Goal: Submit feedback/report problem

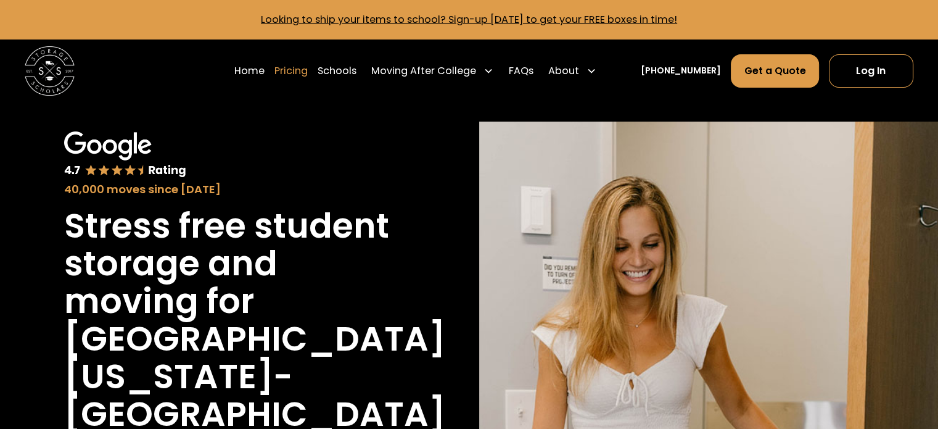
click at [308, 74] on link "Pricing" at bounding box center [291, 71] width 33 height 35
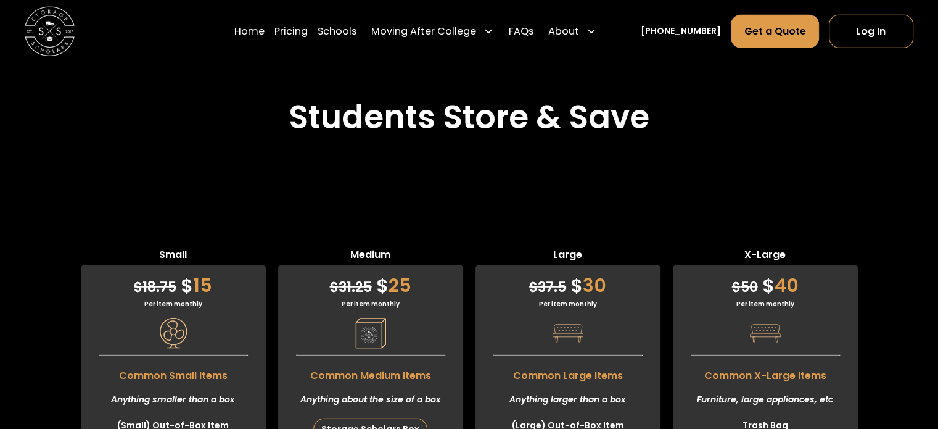
scroll to position [3326, 0]
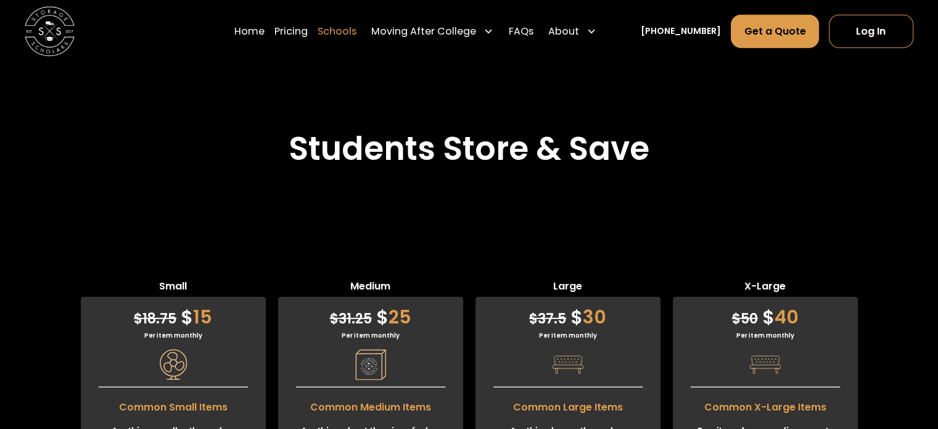
click at [342, 31] on link "Schools" at bounding box center [337, 31] width 39 height 35
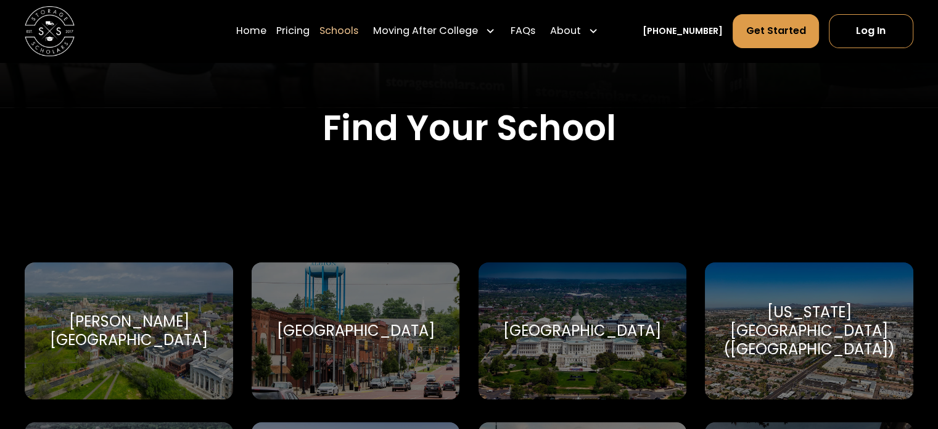
scroll to position [370, 0]
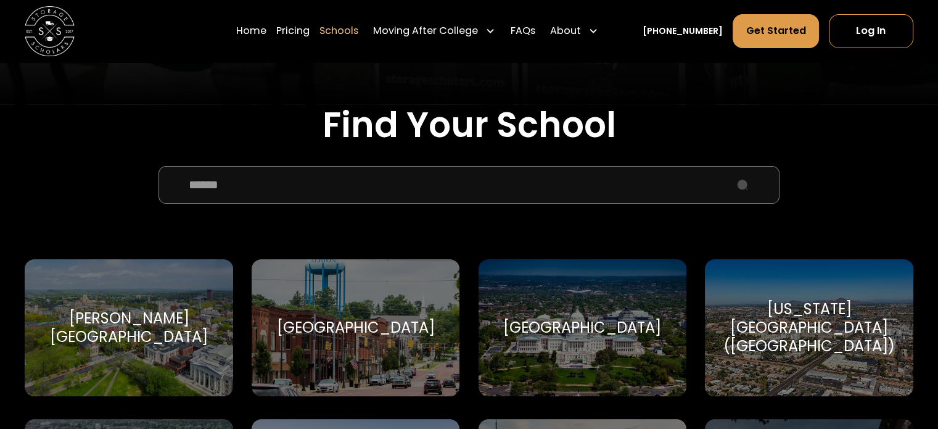
click at [289, 198] on input "School Select Form" at bounding box center [469, 184] width 621 height 37
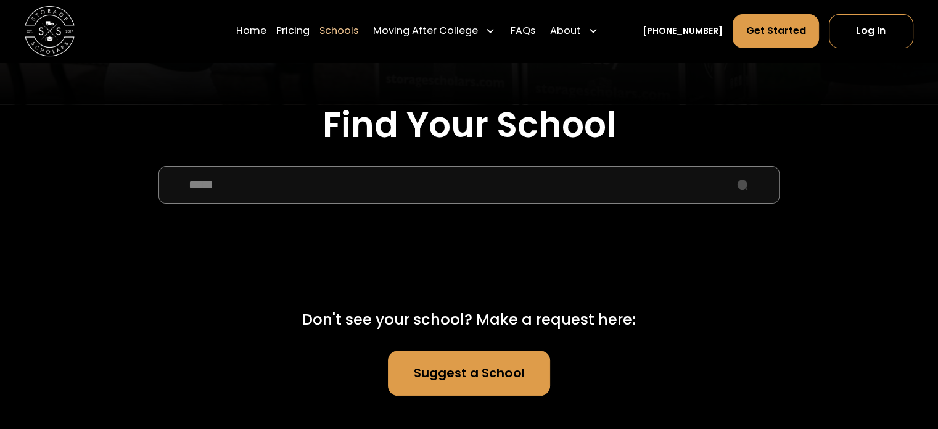
scroll to position [432, 0]
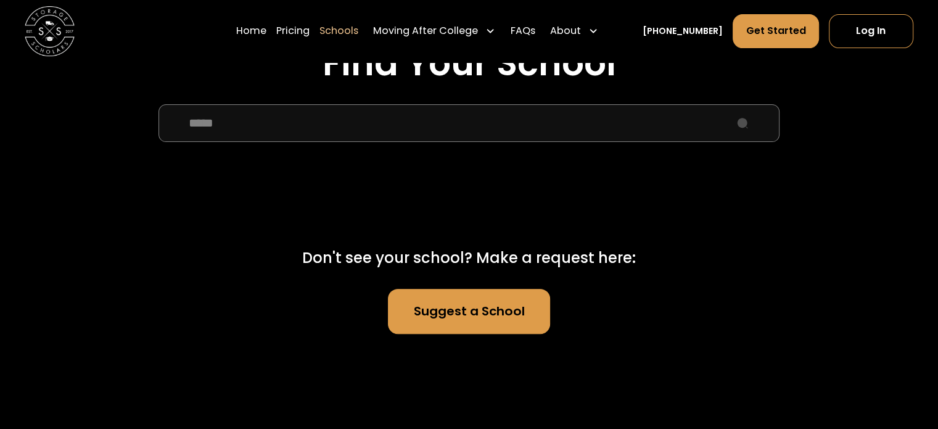
click at [294, 118] on input "****" at bounding box center [469, 122] width 621 height 37
click at [245, 135] on input "****" at bounding box center [469, 122] width 621 height 37
type input "*"
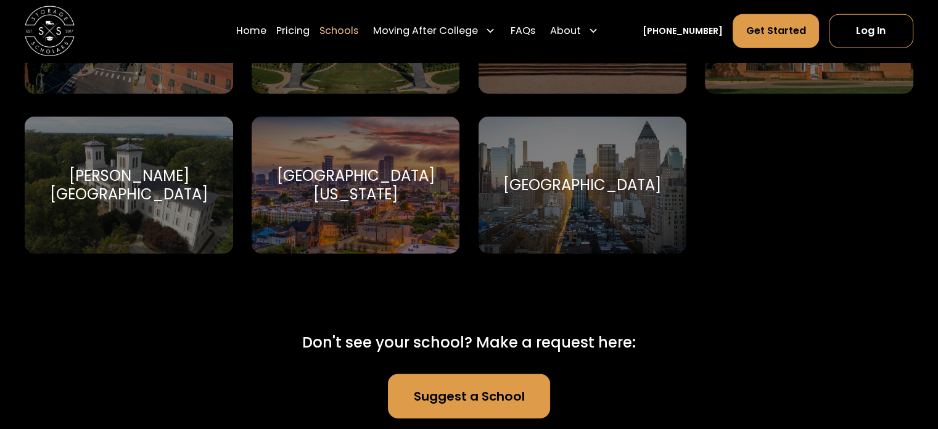
scroll to position [7774, 0]
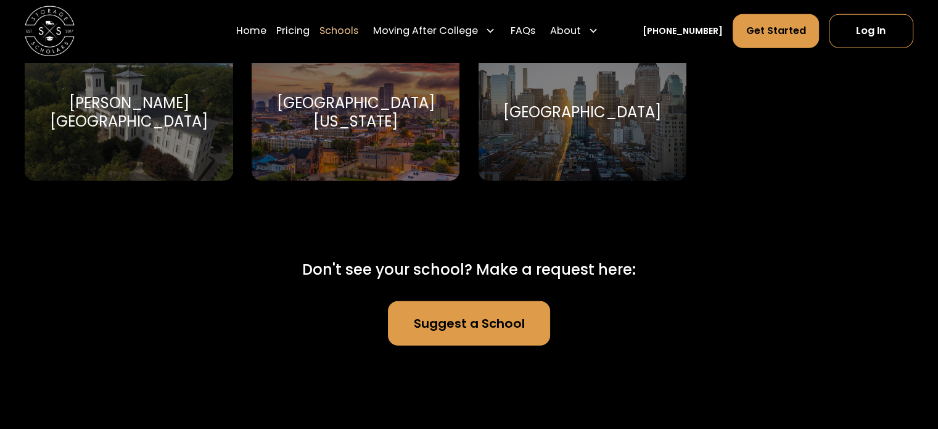
click at [466, 315] on link "Suggest a School" at bounding box center [469, 323] width 162 height 44
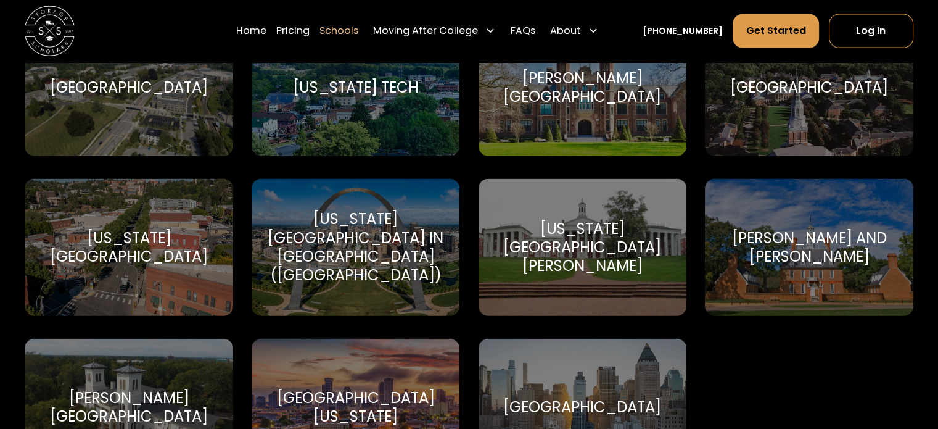
scroll to position [7465, 0]
